Goal: Use online tool/utility: Utilize a website feature to perform a specific function

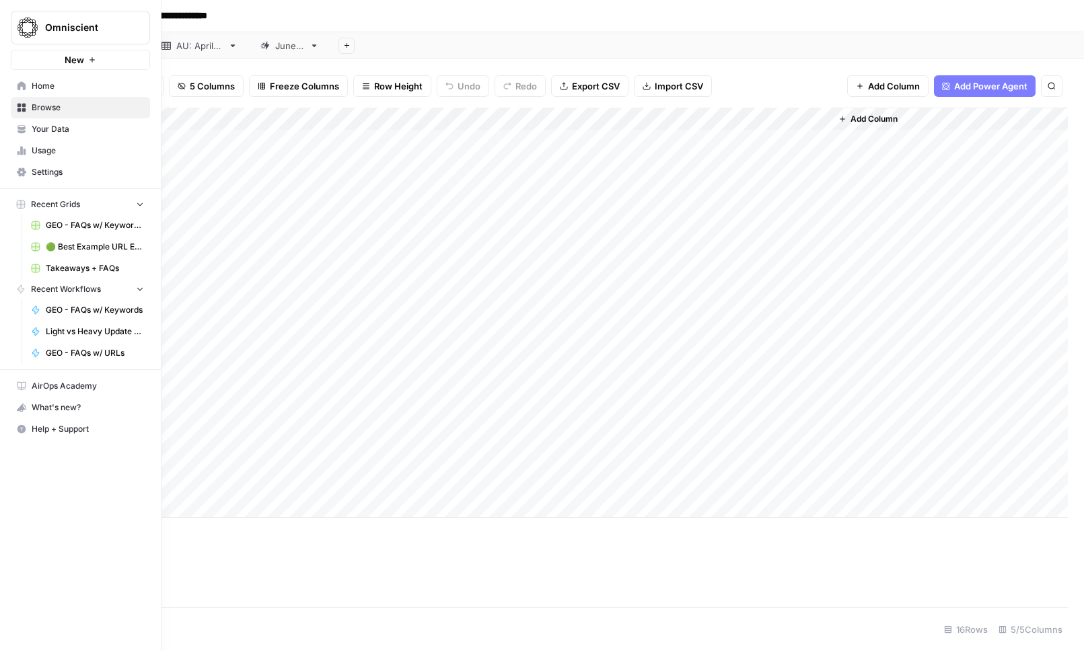
click at [25, 90] on icon at bounding box center [21, 85] width 9 height 9
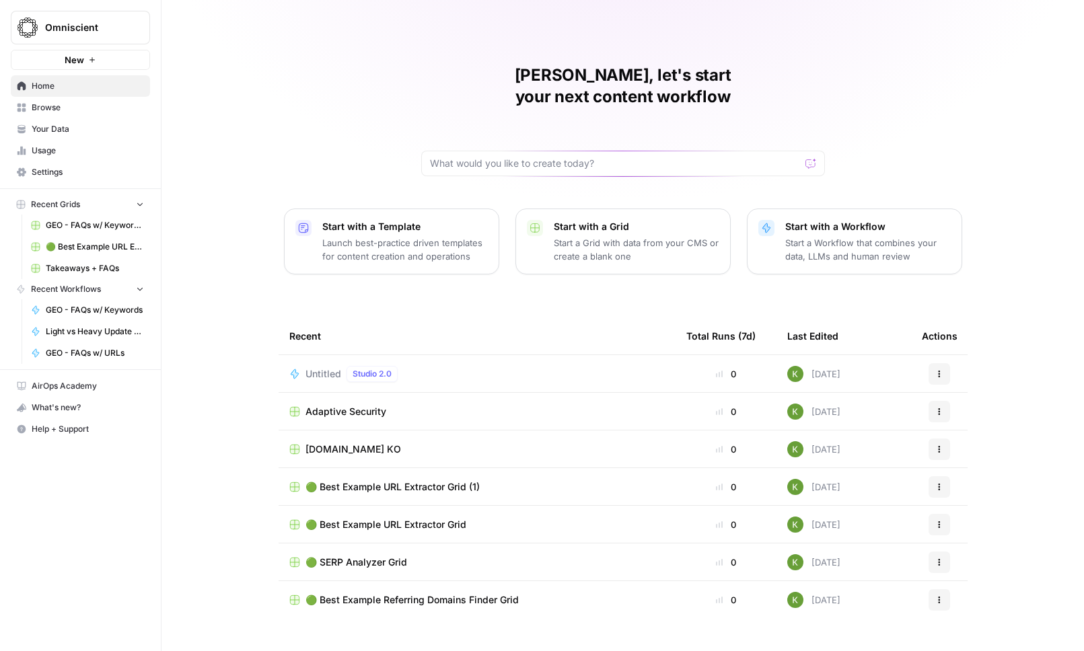
click at [34, 104] on span "Browse" at bounding box center [88, 108] width 112 height 12
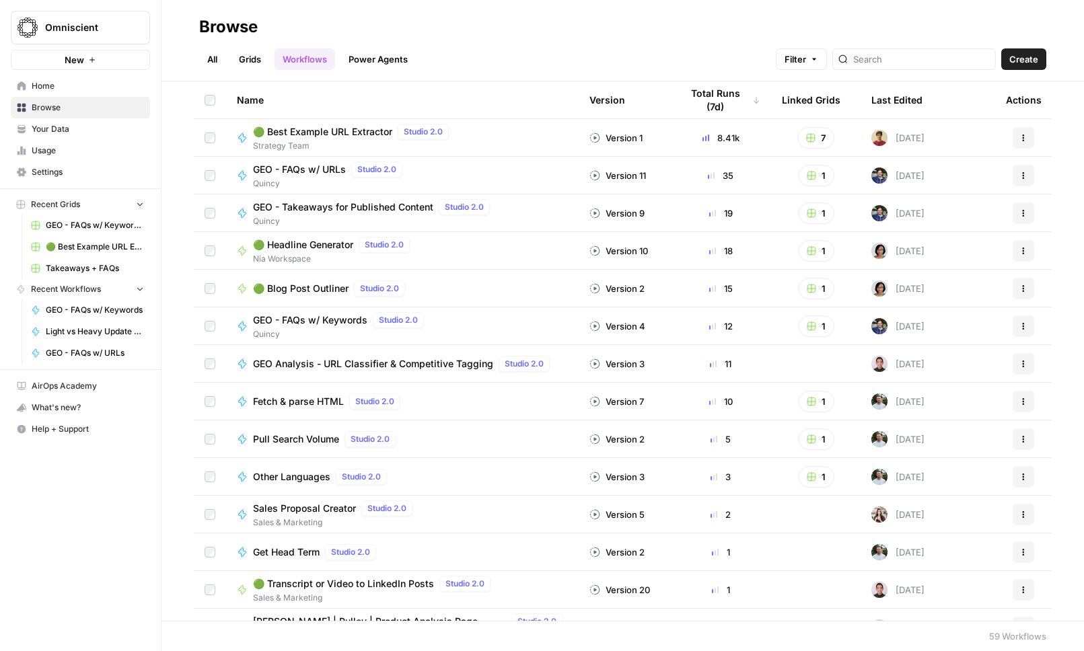
click at [306, 171] on span "GEO - FAQs w/ URLs" at bounding box center [299, 169] width 93 height 13
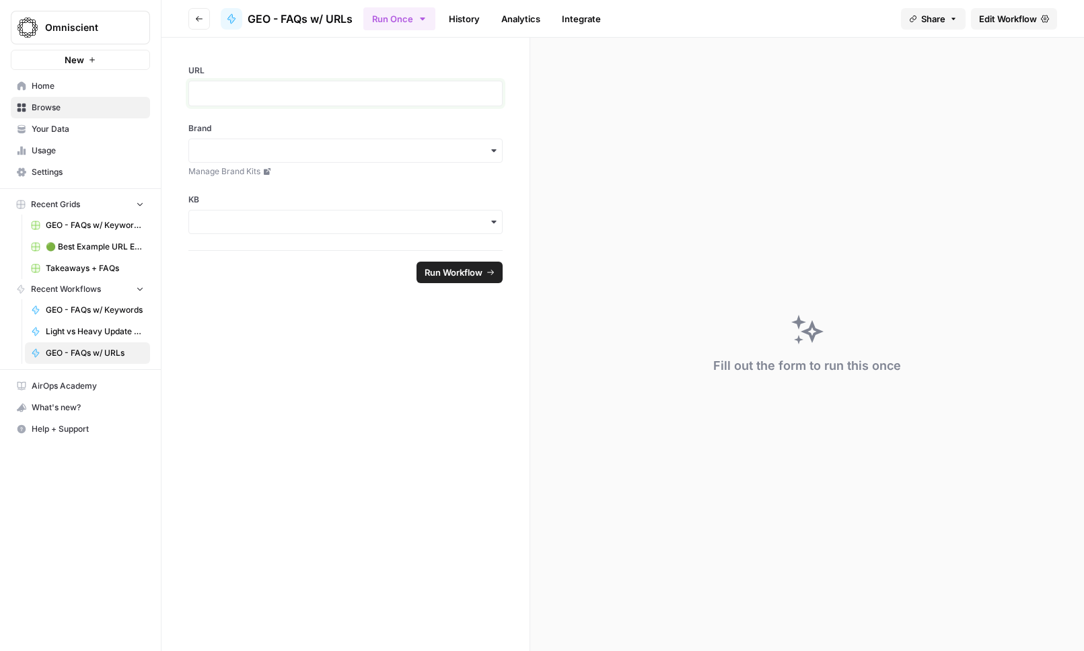
click at [287, 87] on p at bounding box center [345, 93] width 297 height 13
click at [328, 94] on p at bounding box center [345, 93] width 297 height 13
click at [343, 139] on div "button" at bounding box center [345, 151] width 314 height 24
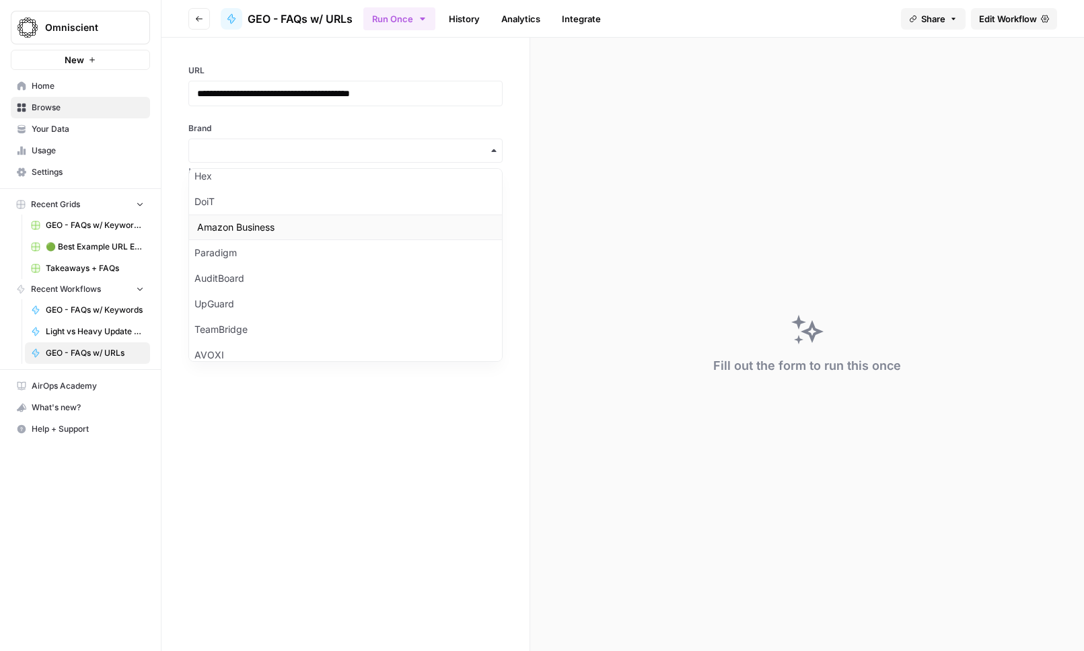
scroll to position [63, 0]
click at [343, 334] on div "TeamBridge" at bounding box center [345, 329] width 313 height 26
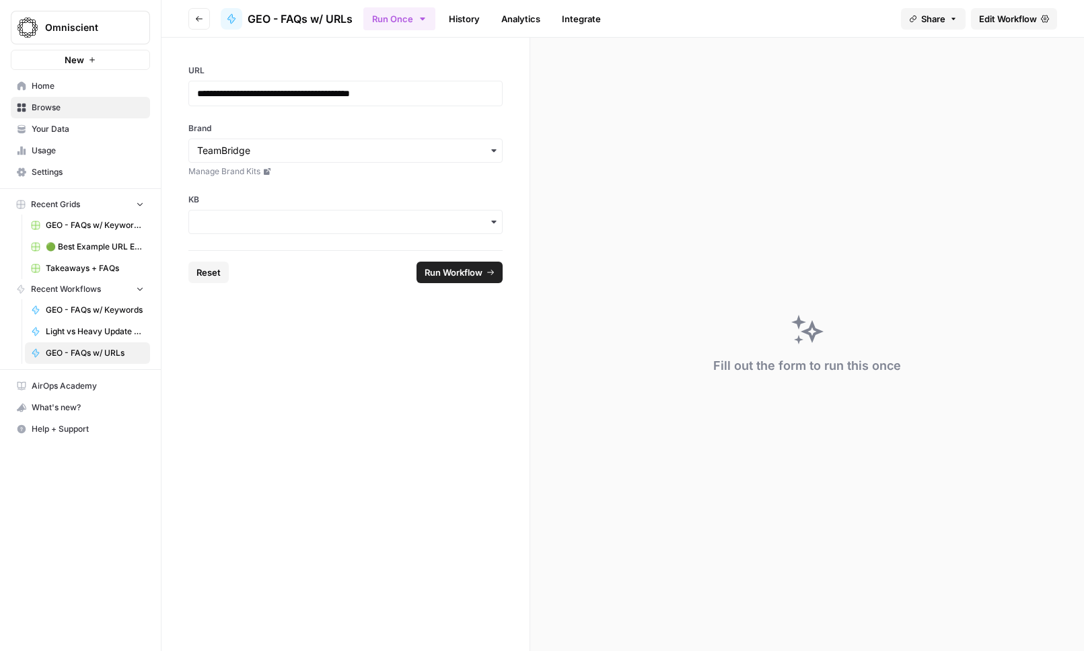
click at [351, 214] on div "button" at bounding box center [345, 222] width 314 height 24
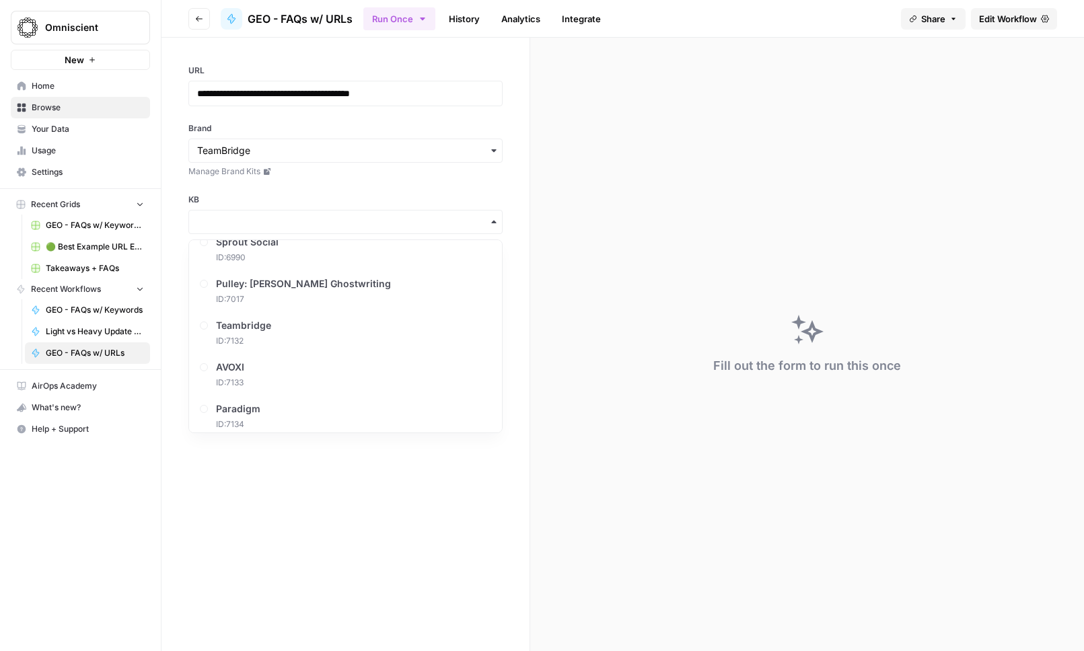
scroll to position [239, 0]
click at [378, 283] on div "Teambridge ID: 7132" at bounding box center [345, 278] width 302 height 40
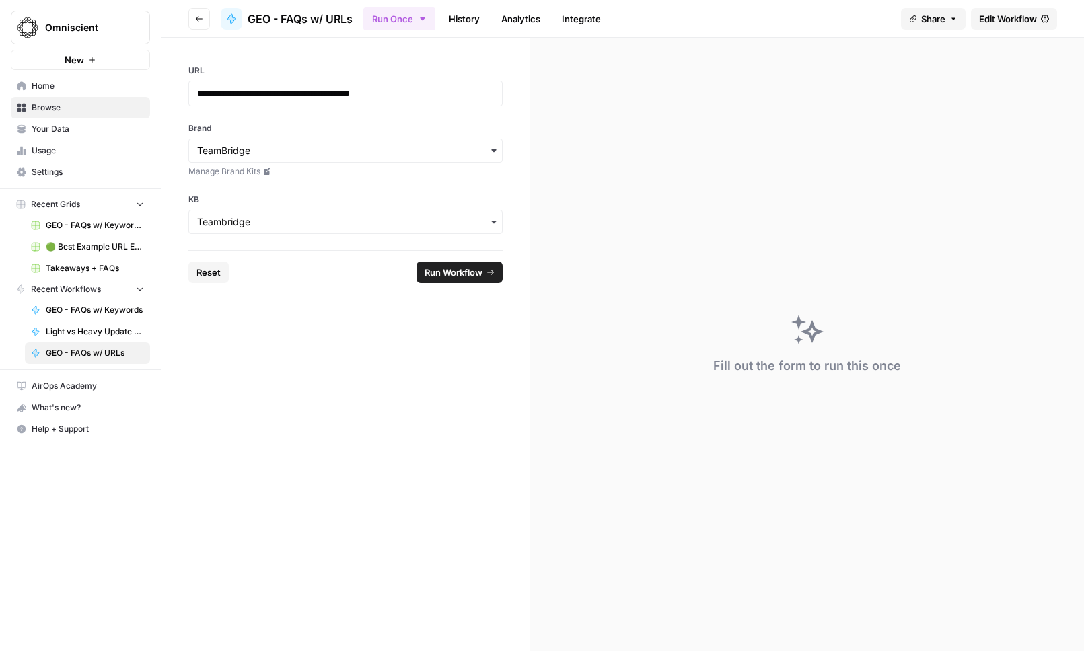
click at [467, 273] on span "Run Workflow" at bounding box center [454, 272] width 58 height 13
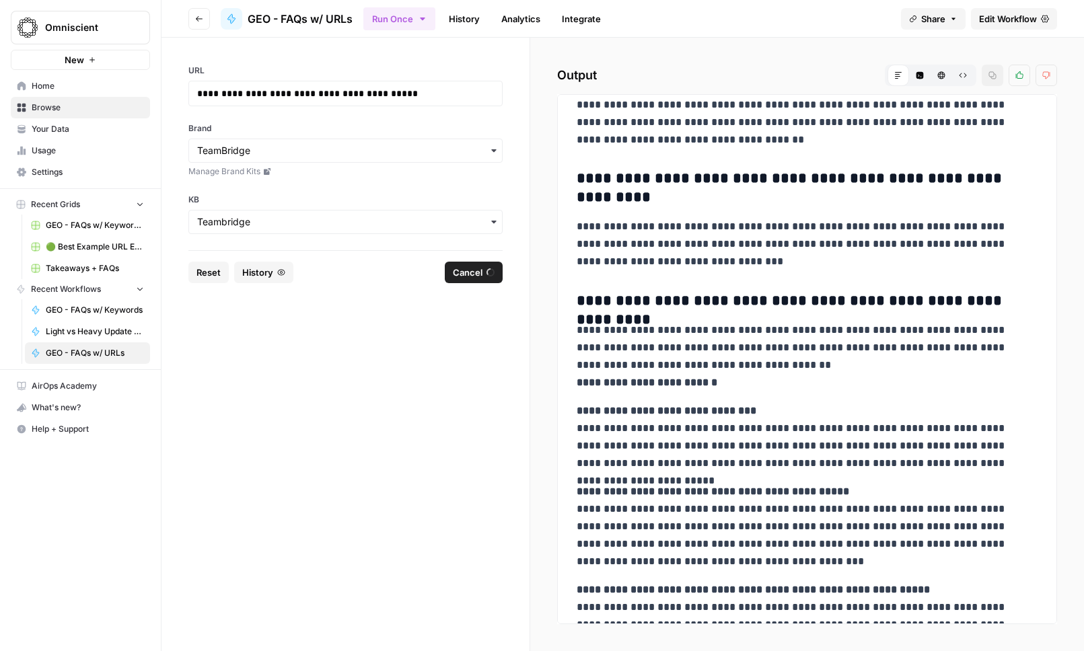
scroll to position [0, 0]
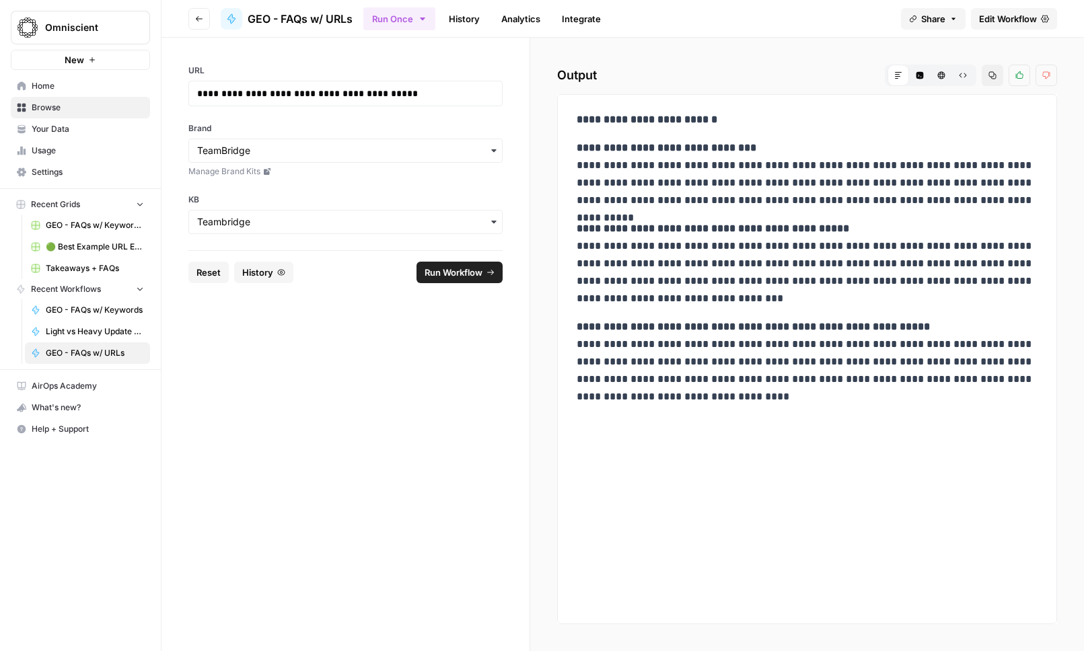
drag, startPoint x: 1050, startPoint y: 334, endPoint x: 1034, endPoint y: 536, distance: 202.6
click at [1034, 538] on div "**********" at bounding box center [807, 359] width 500 height 530
click at [862, 218] on div "**********" at bounding box center [807, 259] width 477 height 306
